Goal: Transaction & Acquisition: Purchase product/service

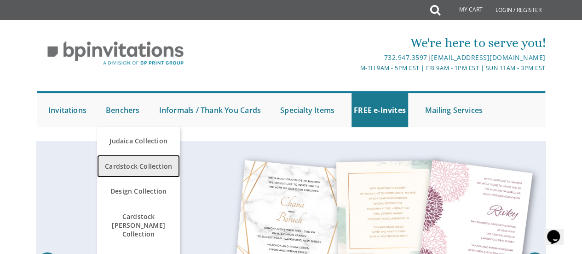
click at [135, 169] on span "Cardstock Collection" at bounding box center [138, 166] width 78 height 18
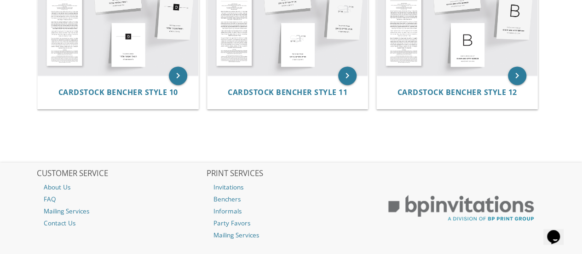
scroll to position [645, 0]
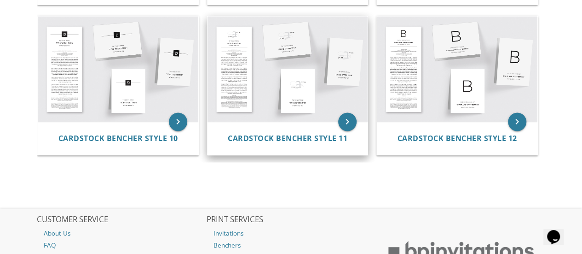
click at [261, 74] on img at bounding box center [288, 68] width 161 height 105
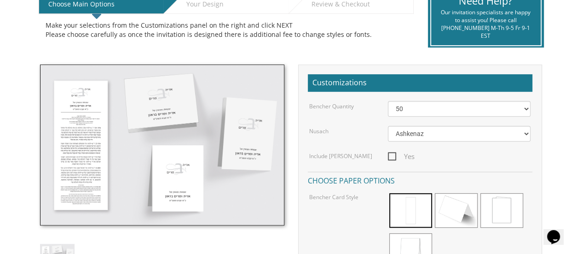
scroll to position [92, 0]
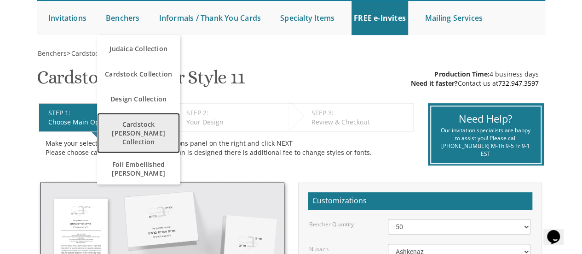
click at [133, 127] on span "Cardstock [PERSON_NAME] Collection" at bounding box center [138, 132] width 78 height 35
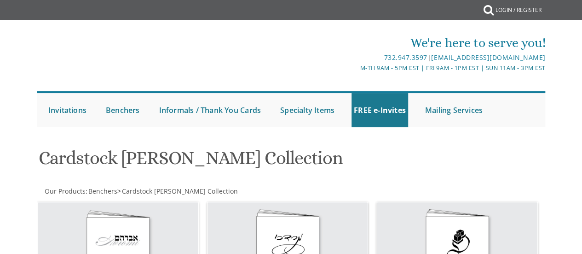
click at [122, 130] on div "Submit Invitations Weddings Bar Mitzvah [DEMOGRAPHIC_DATA] Wedding Minis Kiddus…" at bounding box center [291, 109] width 511 height 45
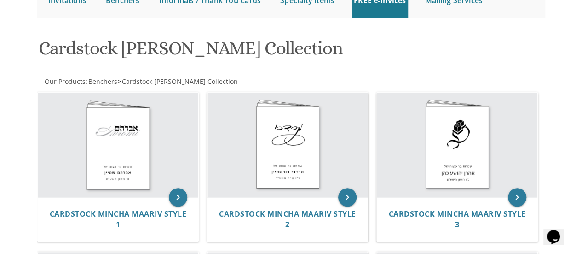
scroll to position [33, 0]
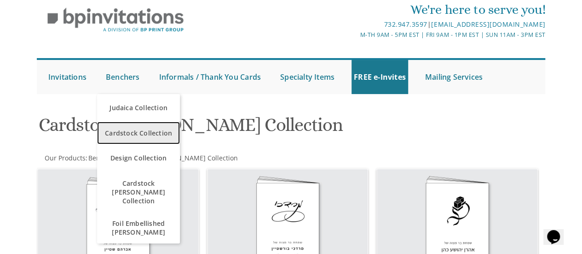
click at [128, 135] on span "Cardstock Collection" at bounding box center [138, 133] width 78 height 18
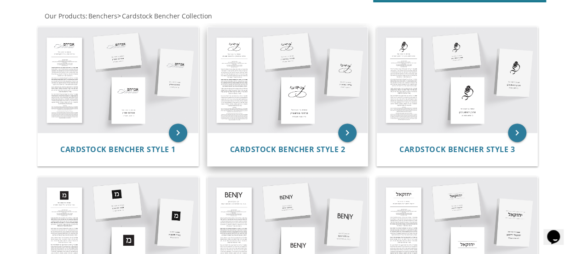
click at [261, 99] on img at bounding box center [288, 79] width 161 height 105
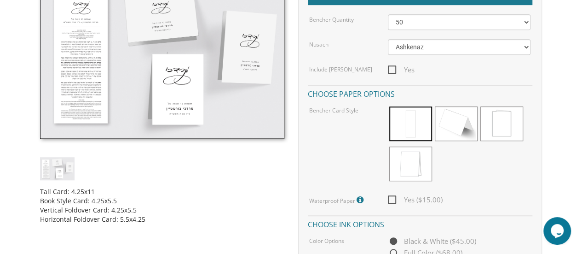
scroll to position [276, 0]
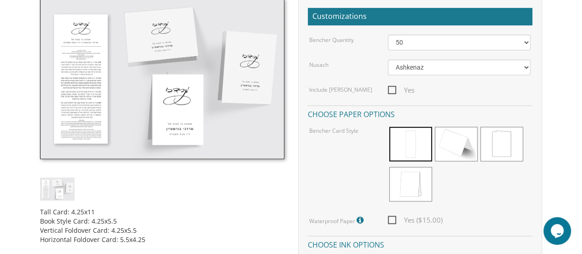
click at [72, 76] on img at bounding box center [162, 78] width 244 height 161
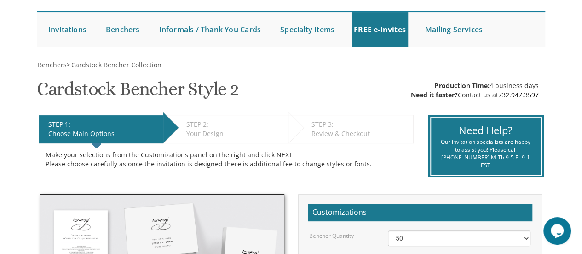
scroll to position [77, 0]
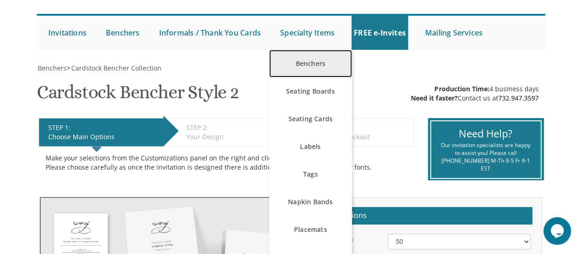
click at [324, 59] on link "Benchers" at bounding box center [310, 64] width 83 height 28
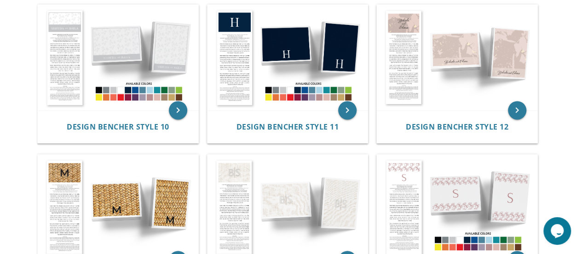
scroll to position [643, 0]
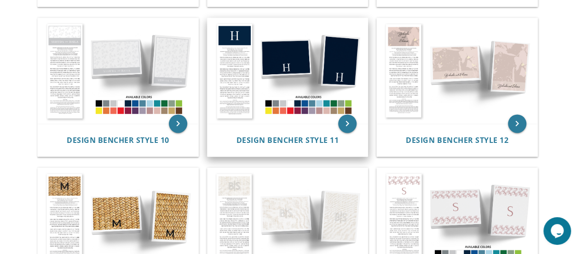
click at [284, 88] on img at bounding box center [288, 70] width 161 height 105
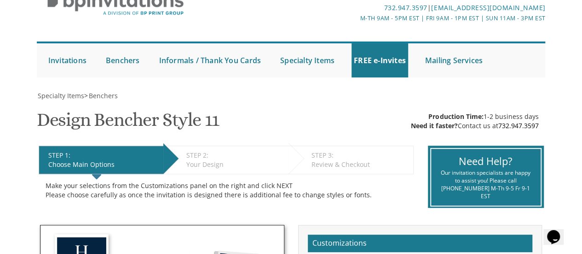
scroll to position [46, 0]
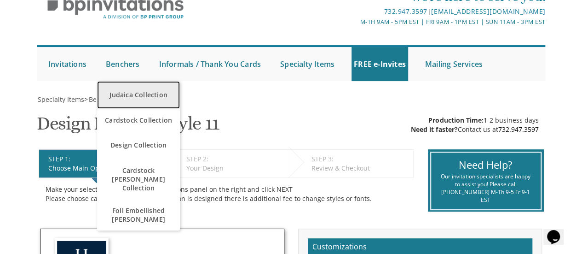
click at [132, 93] on link "Judaica Collection" at bounding box center [138, 95] width 83 height 28
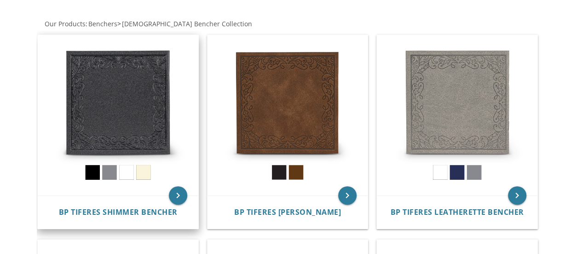
scroll to position [184, 0]
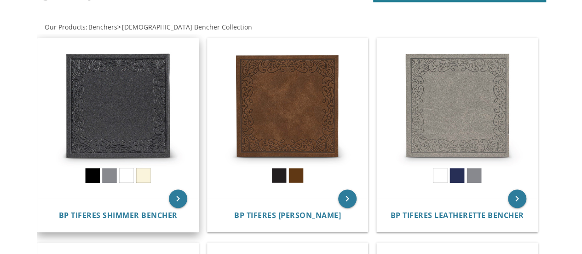
click at [140, 92] on img at bounding box center [118, 118] width 161 height 161
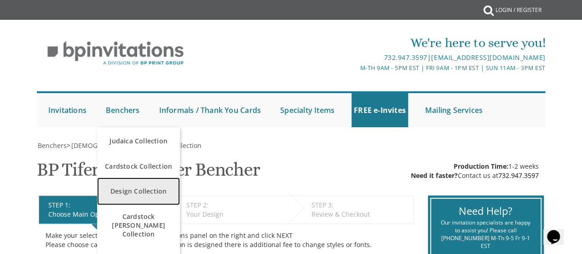
click at [133, 195] on link "Design Collection" at bounding box center [138, 191] width 83 height 28
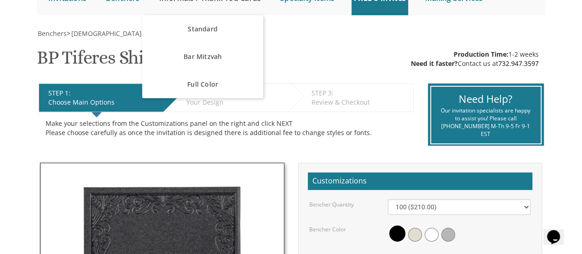
scroll to position [46, 0]
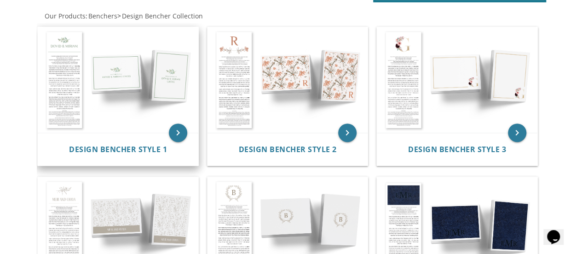
click at [150, 79] on img at bounding box center [118, 79] width 161 height 105
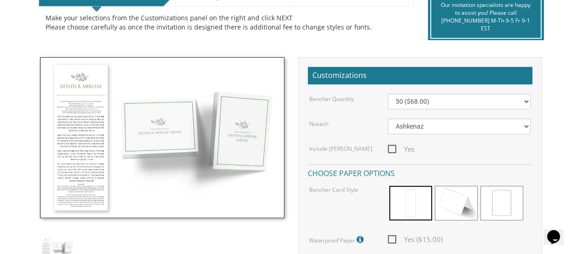
scroll to position [276, 0]
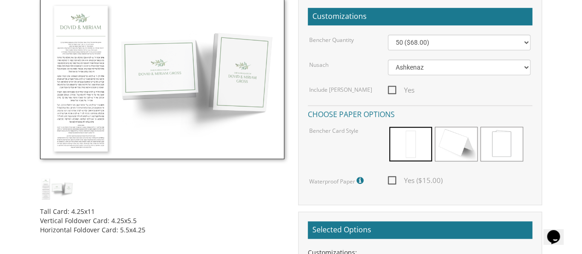
click at [55, 187] on img at bounding box center [57, 188] width 35 height 23
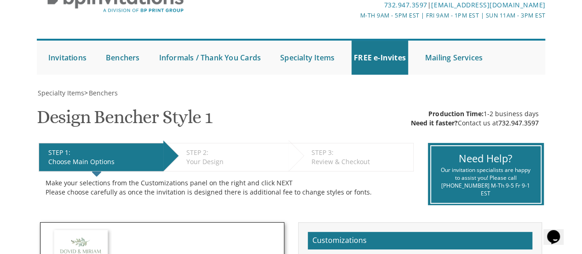
scroll to position [46, 0]
